Goal: Task Accomplishment & Management: Manage account settings

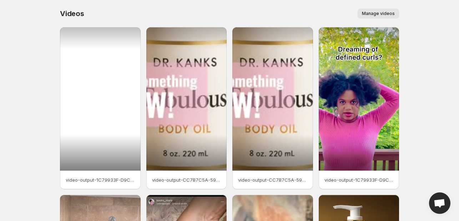
click at [110, 109] on div at bounding box center [100, 98] width 81 height 143
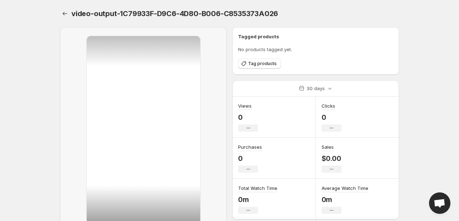
click at [119, 91] on div at bounding box center [144, 135] width 114 height 199
click at [65, 15] on icon "Settings" at bounding box center [64, 13] width 7 height 7
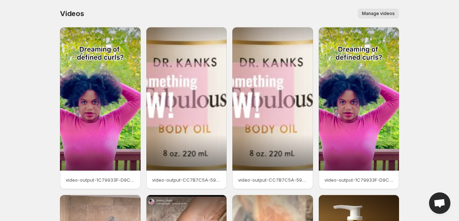
click at [380, 17] on button "Manage videos" at bounding box center [378, 14] width 41 height 10
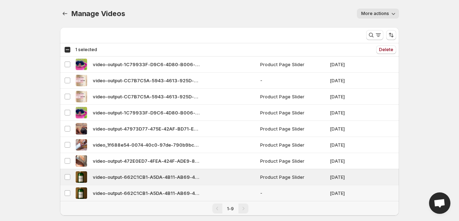
click at [65, 187] on td "Select video" at bounding box center [67, 193] width 14 height 16
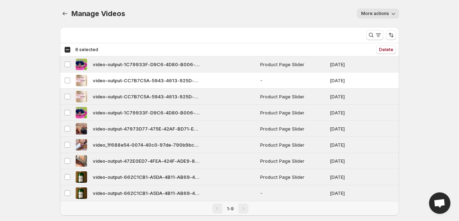
click at [391, 51] on span "Delete" at bounding box center [386, 50] width 14 height 6
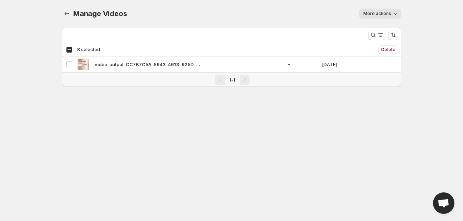
click at [285, 122] on body "Home Feeds Videos Subscription Settings Manage Videos. This page is ready Manag…" at bounding box center [231, 110] width 463 height 221
click at [369, 16] on span "More actions" at bounding box center [377, 14] width 28 height 6
click at [169, 129] on body "Home Feeds Videos Subscription Settings Manage Videos. This page is ready Manag…" at bounding box center [231, 110] width 463 height 221
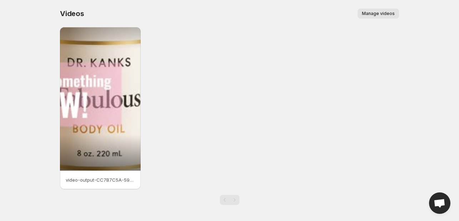
scroll to position [1, 0]
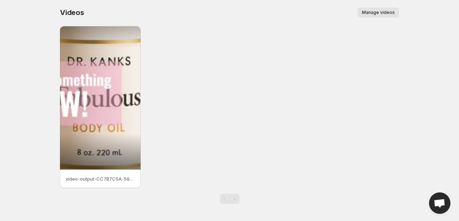
click at [363, 16] on button "Manage videos" at bounding box center [378, 12] width 41 height 10
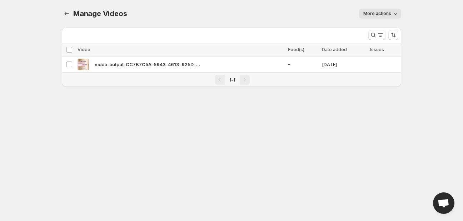
click at [363, 16] on button "More actions" at bounding box center [380, 14] width 42 height 10
click at [180, 170] on body "Home Feeds Videos Subscription Settings Manage Videos. This page is ready Manag…" at bounding box center [231, 110] width 463 height 221
